Goal: Task Accomplishment & Management: Use online tool/utility

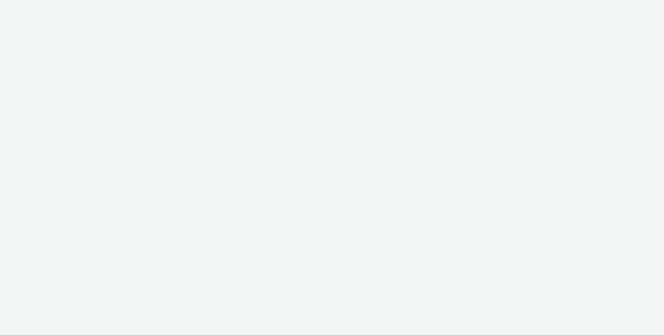
select select "cdb1600e-d33f-40a8-accd-eccb764071e3"
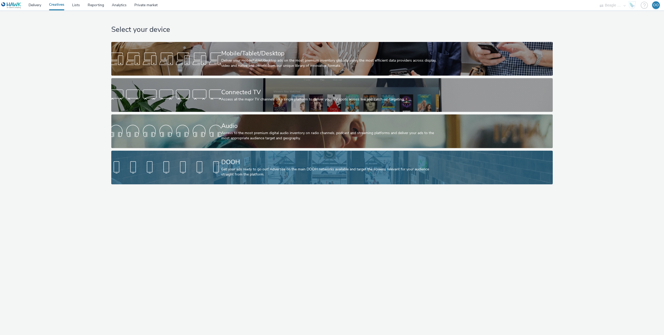
click at [251, 171] on div "Get your ads ready to go out! Advertise on the main DOOH networks available and…" at bounding box center [331, 172] width 220 height 11
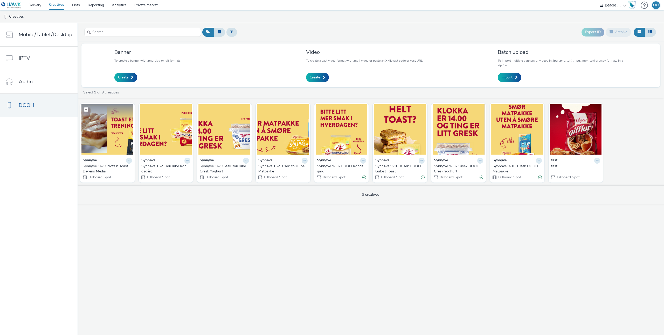
click at [96, 135] on img at bounding box center [107, 129] width 52 height 51
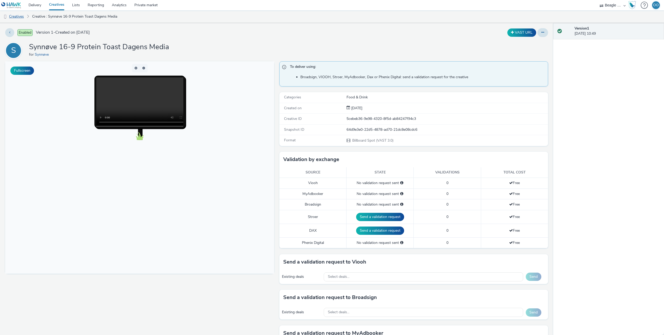
click at [18, 17] on link "Creatives" at bounding box center [13, 16] width 26 height 12
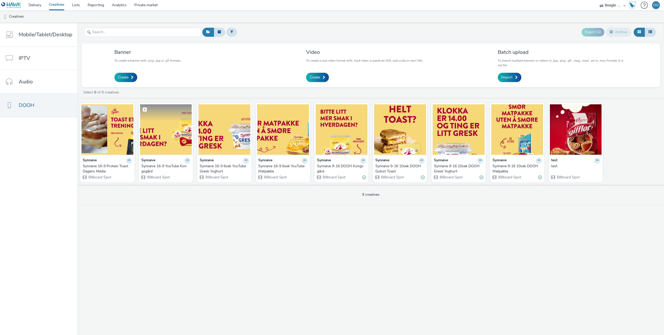
click at [174, 138] on img at bounding box center [166, 129] width 52 height 51
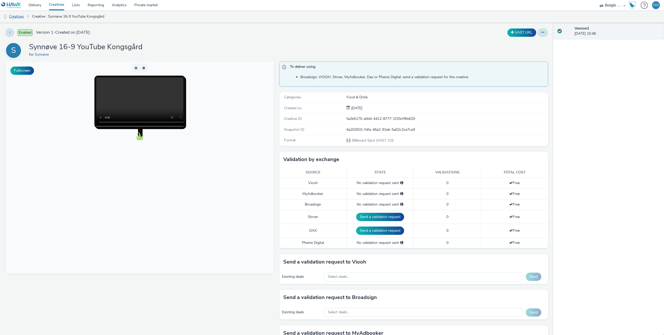
click at [23, 16] on link "Creatives" at bounding box center [13, 16] width 26 height 12
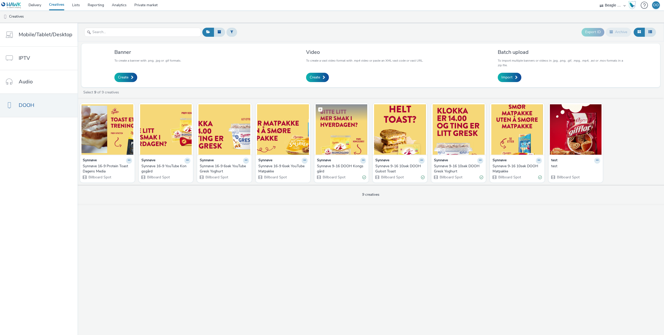
click at [340, 137] on img at bounding box center [341, 129] width 52 height 51
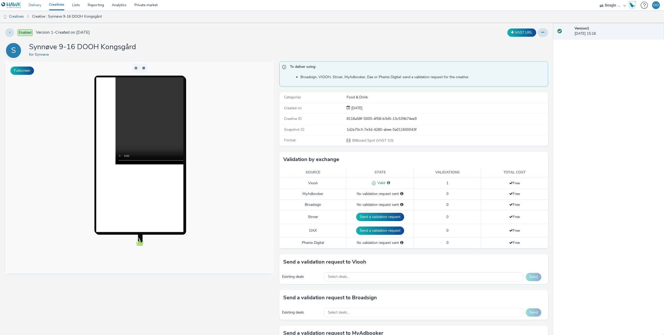
click at [37, 2] on link "Delivery" at bounding box center [35, 5] width 20 height 10
